Goal: Task Accomplishment & Management: Manage account settings

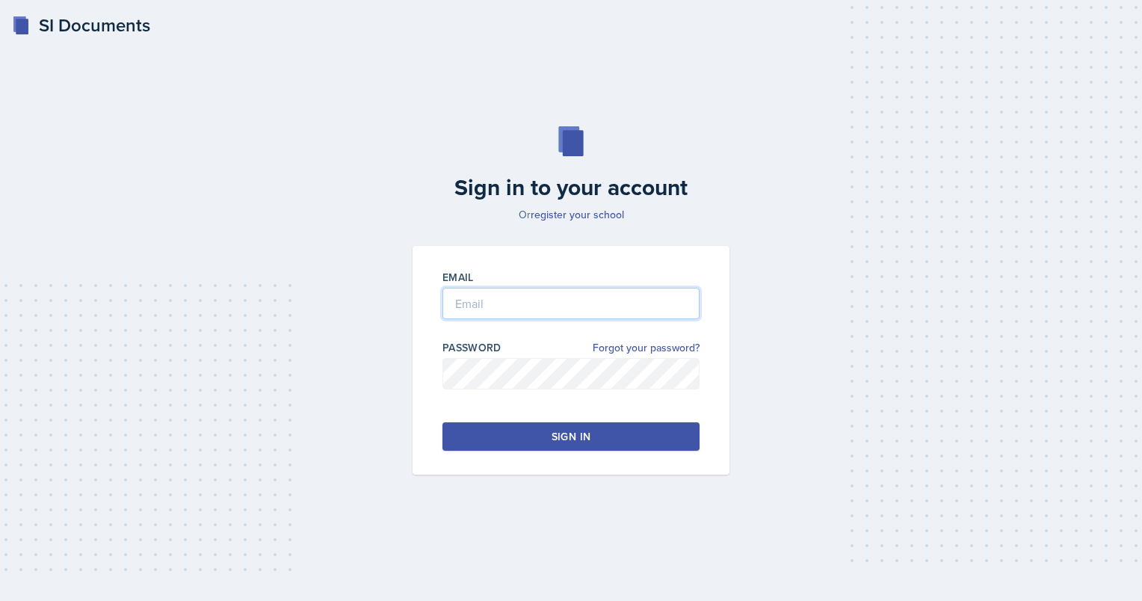
click at [398, 306] on input "email" at bounding box center [571, 303] width 257 height 31
type input "[EMAIL_ADDRESS][DOMAIN_NAME]"
click at [398, 430] on button "Sign in" at bounding box center [571, 436] width 257 height 28
click at [398, 441] on button "Sign in" at bounding box center [571, 436] width 257 height 28
click at [398, 428] on button "Sign in" at bounding box center [571, 436] width 257 height 28
